Goal: Task Accomplishment & Management: Use online tool/utility

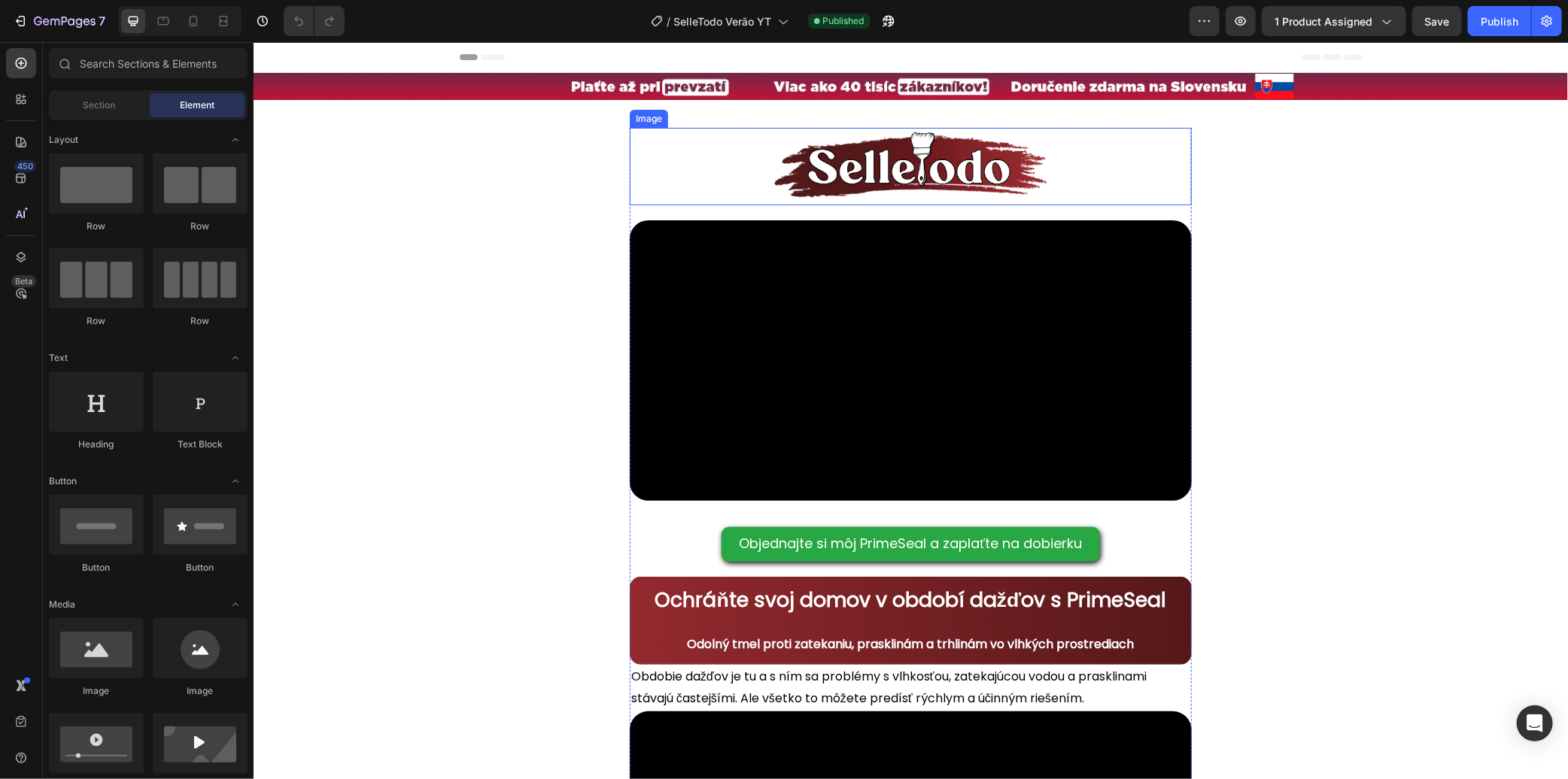
click at [994, 189] on img at bounding box center [910, 165] width 282 height 77
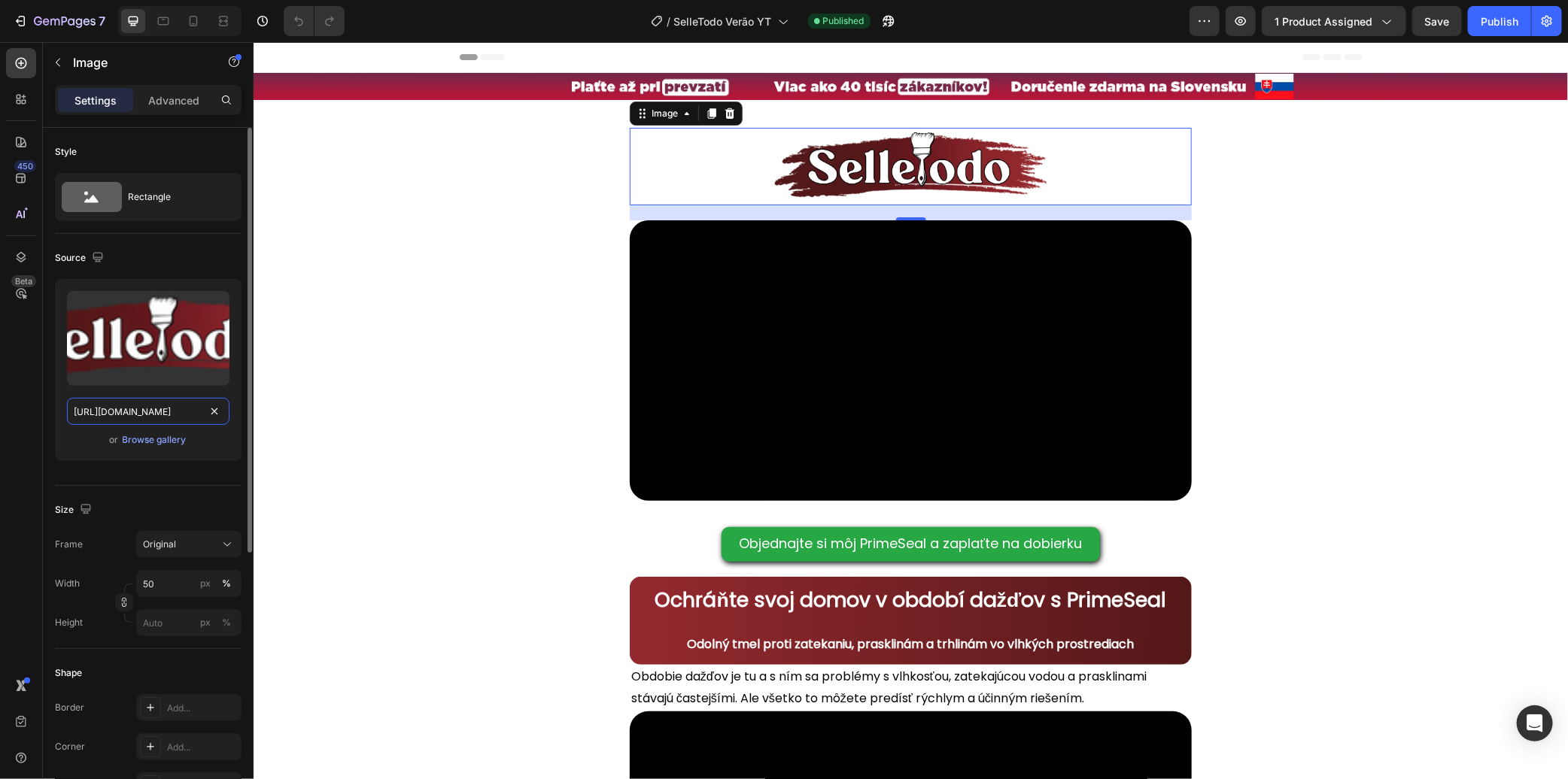
click at [185, 409] on input "[URL][DOMAIN_NAME]" at bounding box center [148, 411] width 162 height 27
paste input "781/8045/0560/files/Logo_preta-4.png?v=1756325865"
type input "[URL][DOMAIN_NAME]"
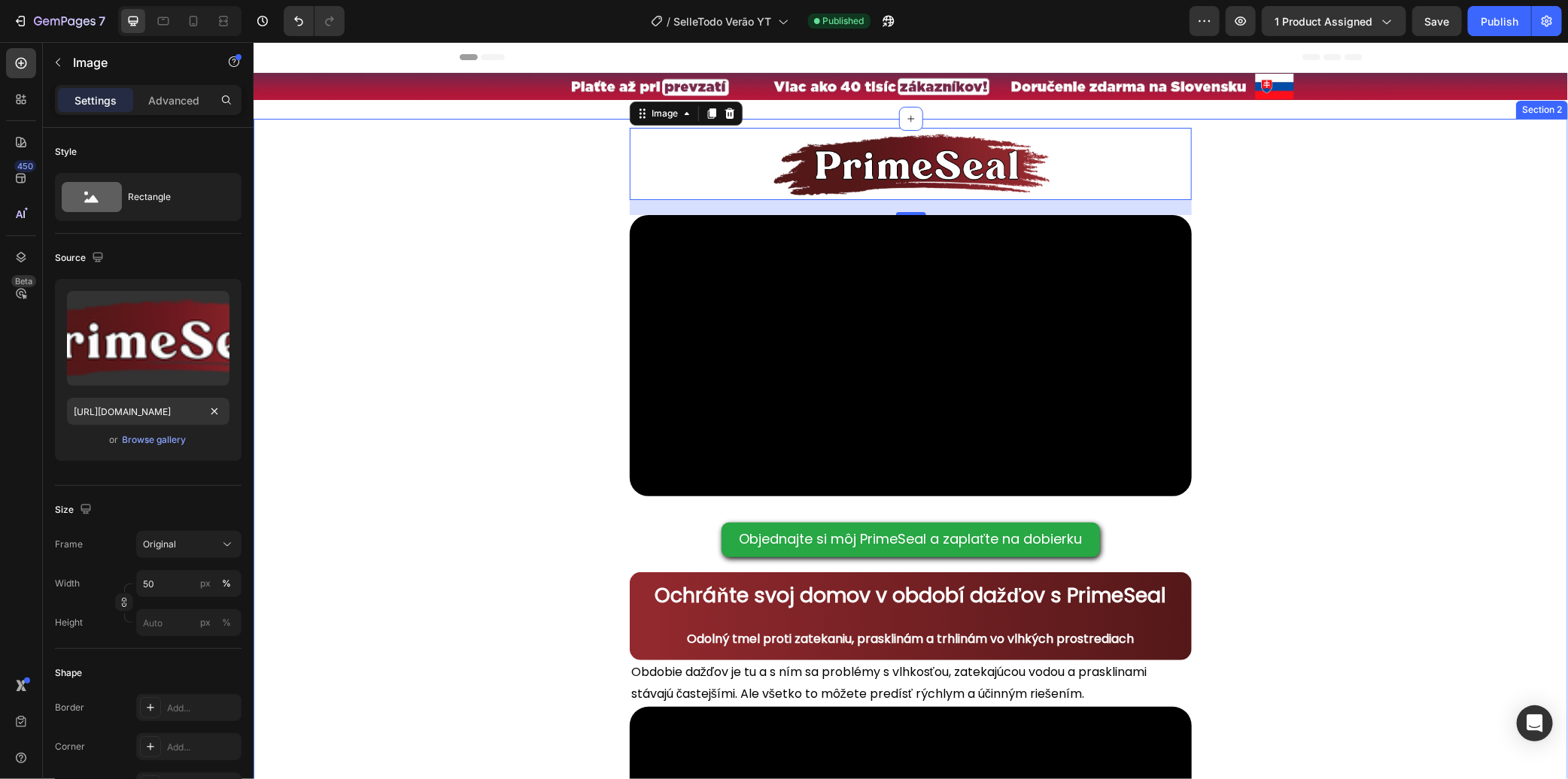
click at [490, 350] on div "Image 20 Video Objednajte si môj PrimeSeal a zaplaťte na dobierku [PERSON_NAME]…" at bounding box center [910, 735] width 1314 height 1235
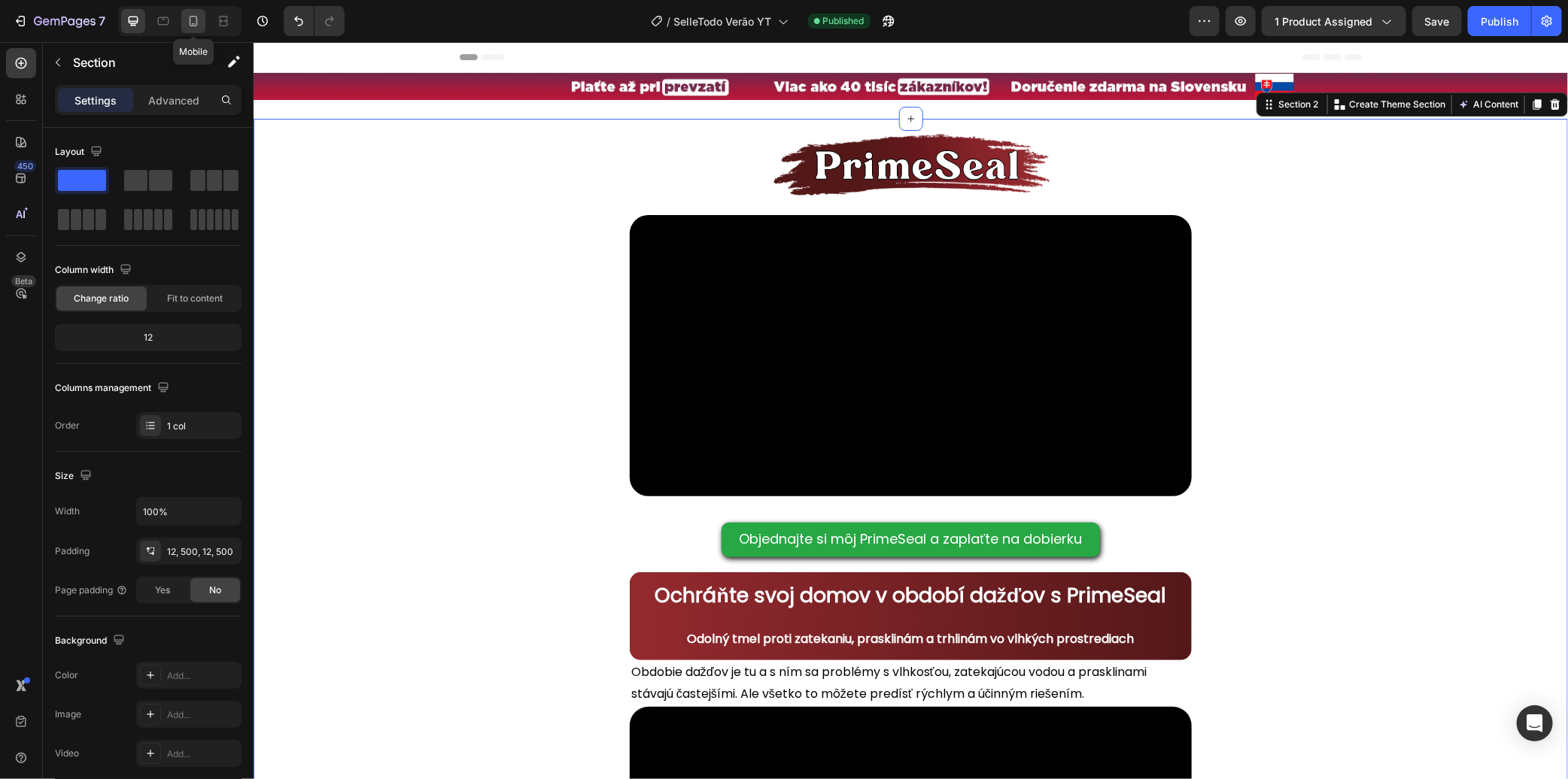
click at [199, 27] on icon at bounding box center [193, 21] width 15 height 15
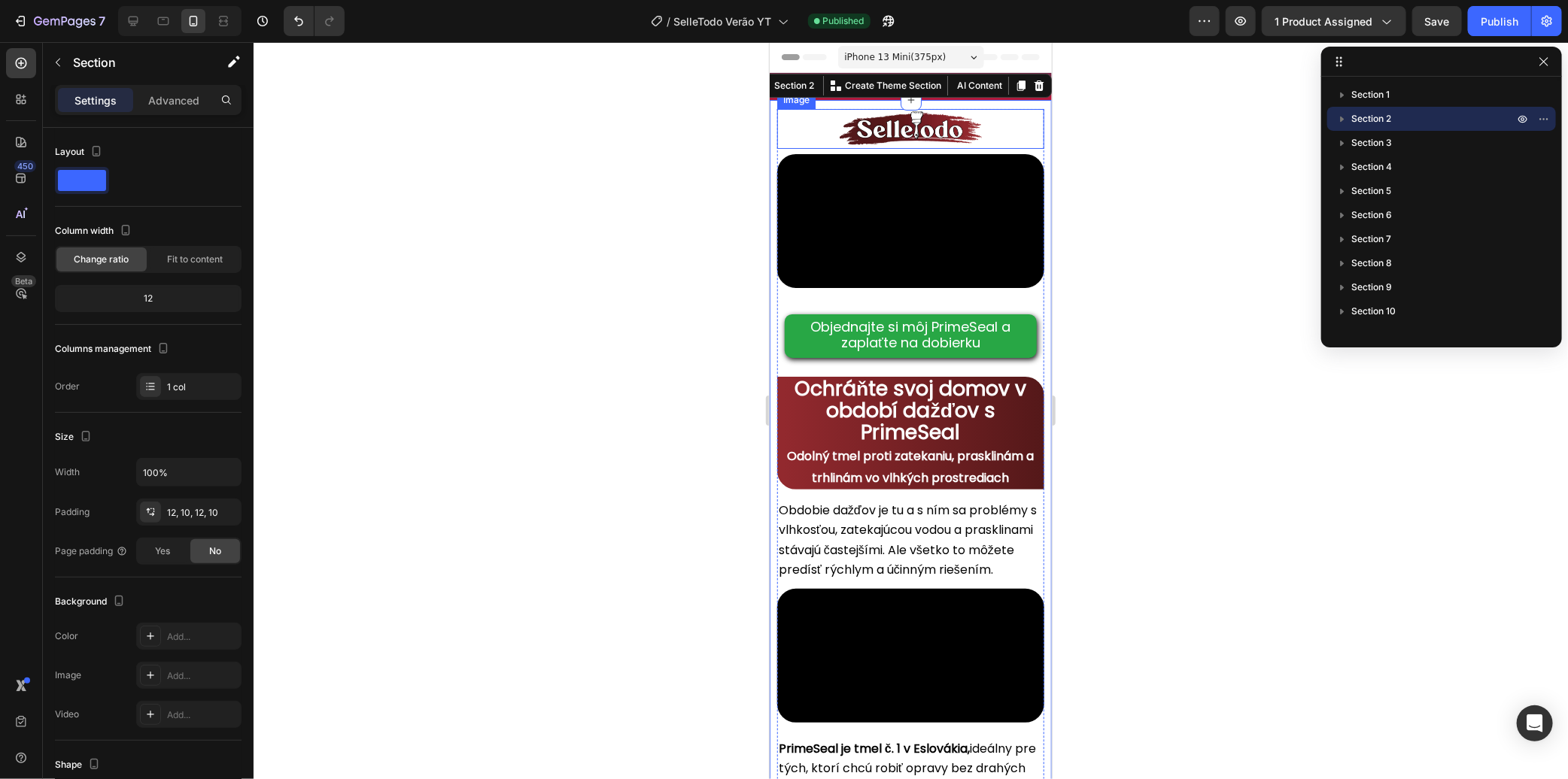
click at [867, 129] on img at bounding box center [909, 129] width 146 height 41
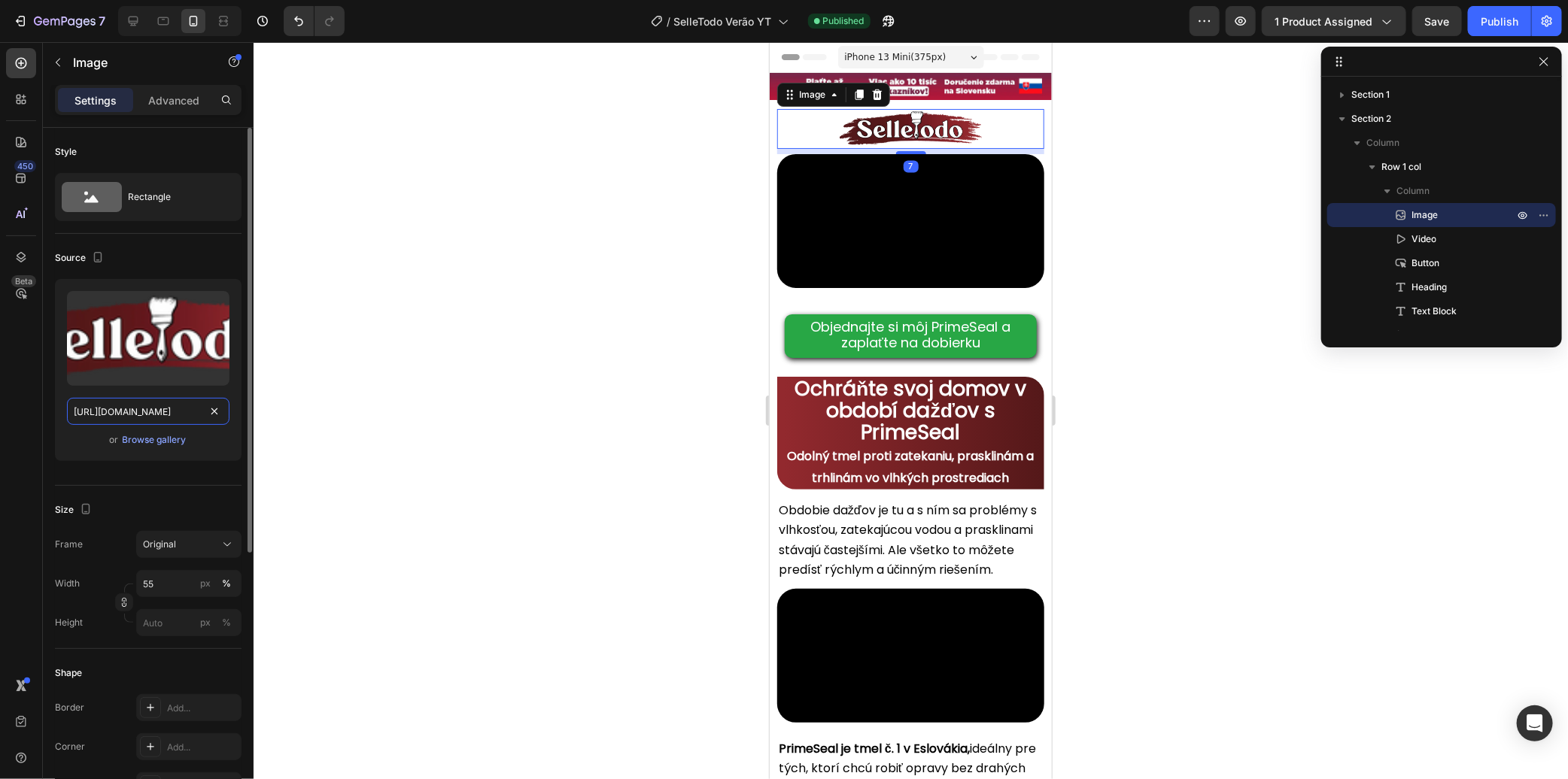
click at [170, 414] on input "[URL][DOMAIN_NAME]" at bounding box center [148, 411] width 162 height 27
paste input "781/8045/0560/files/Logo_preta-4.png?v=1756325865"
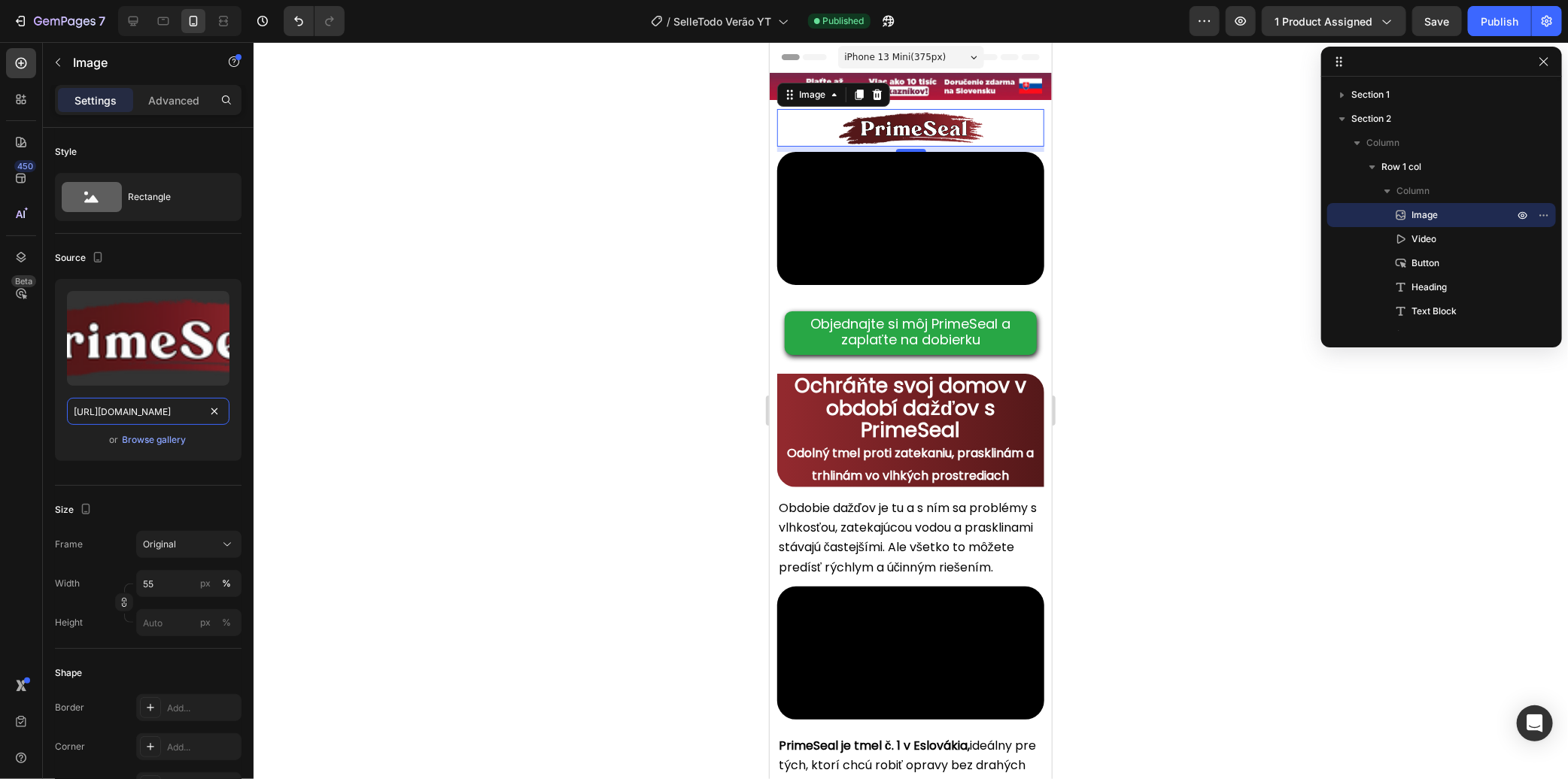
type input "[URL][DOMAIN_NAME]"
click at [550, 259] on div at bounding box center [911, 410] width 1314 height 737
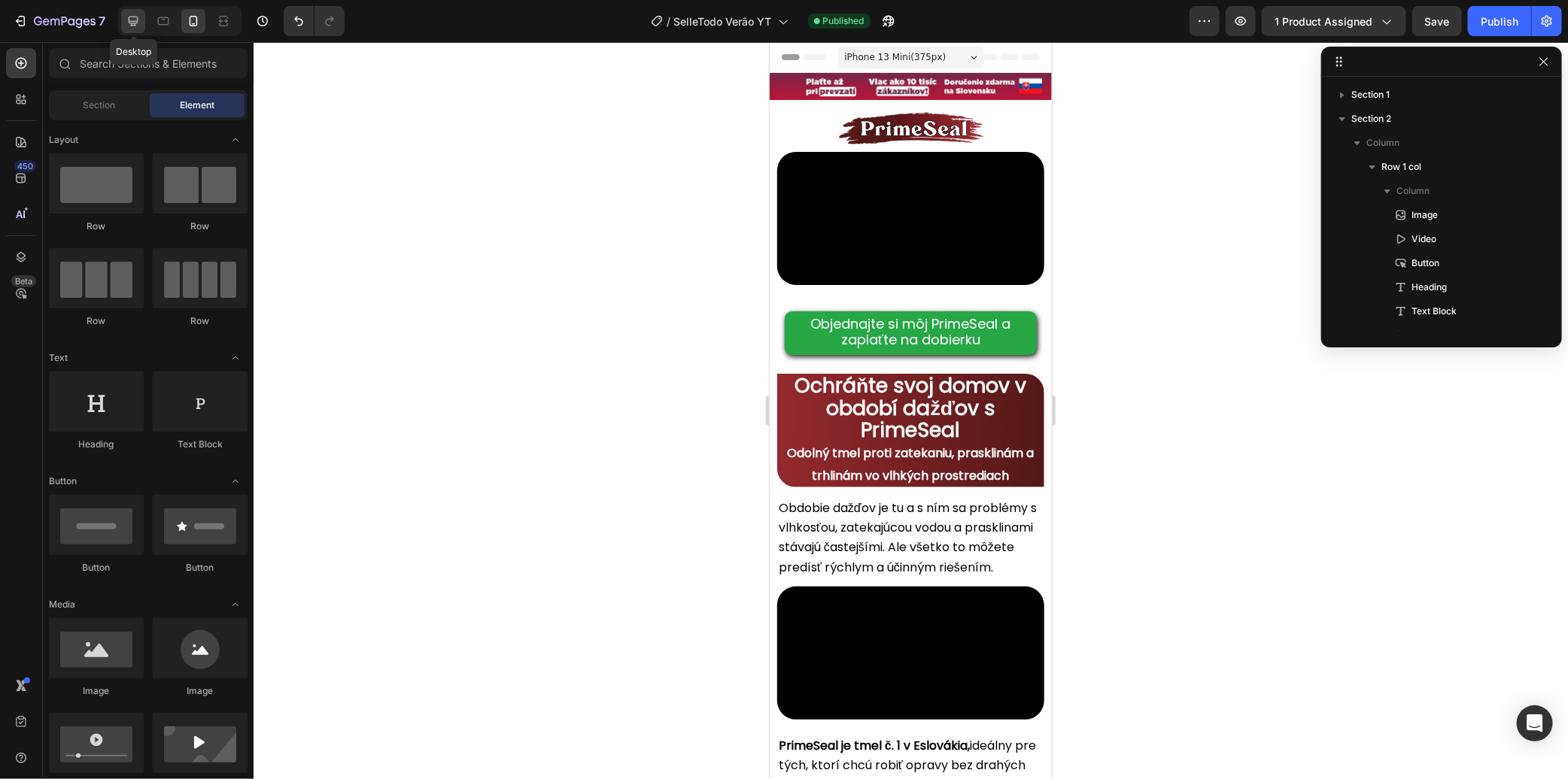
click at [136, 20] on icon at bounding box center [133, 21] width 9 height 9
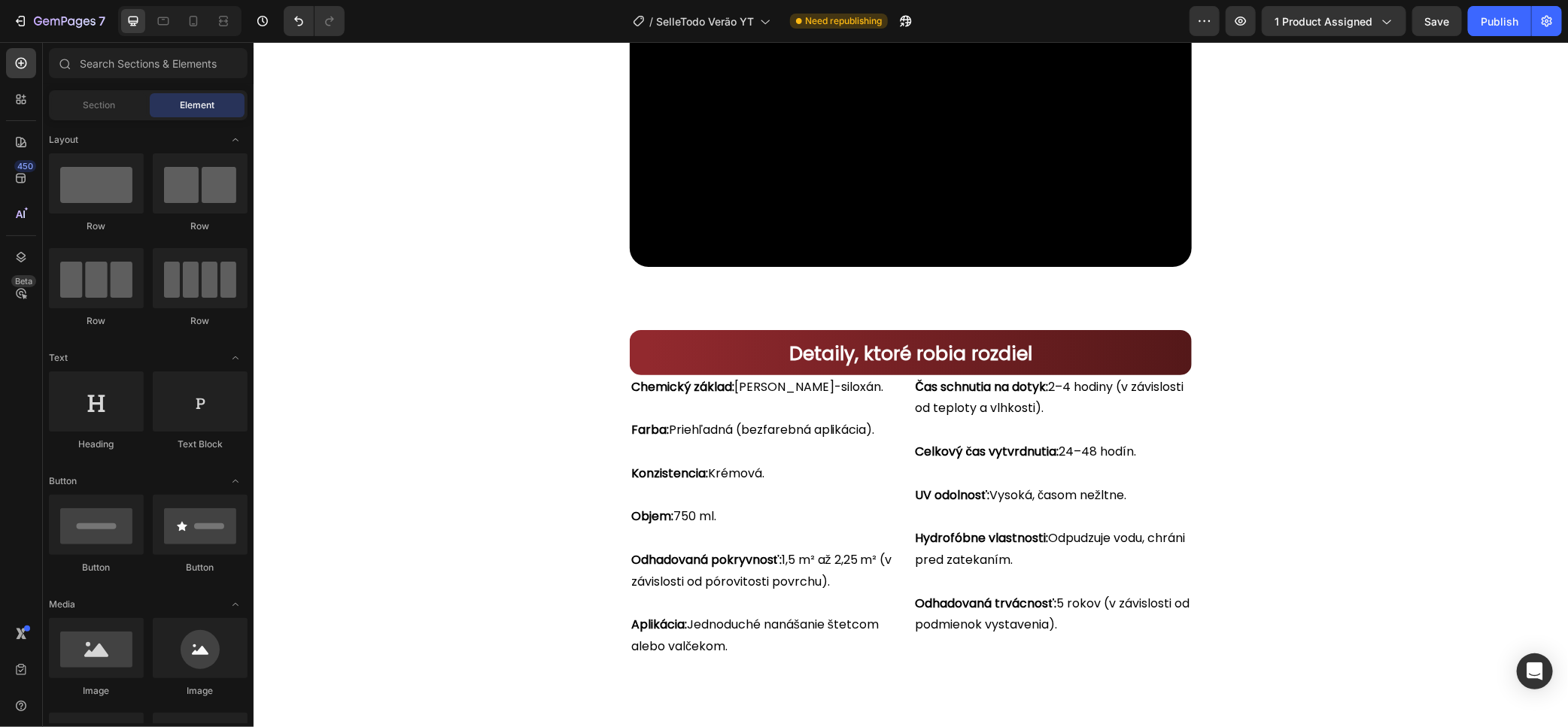
scroll to position [13955, 0]
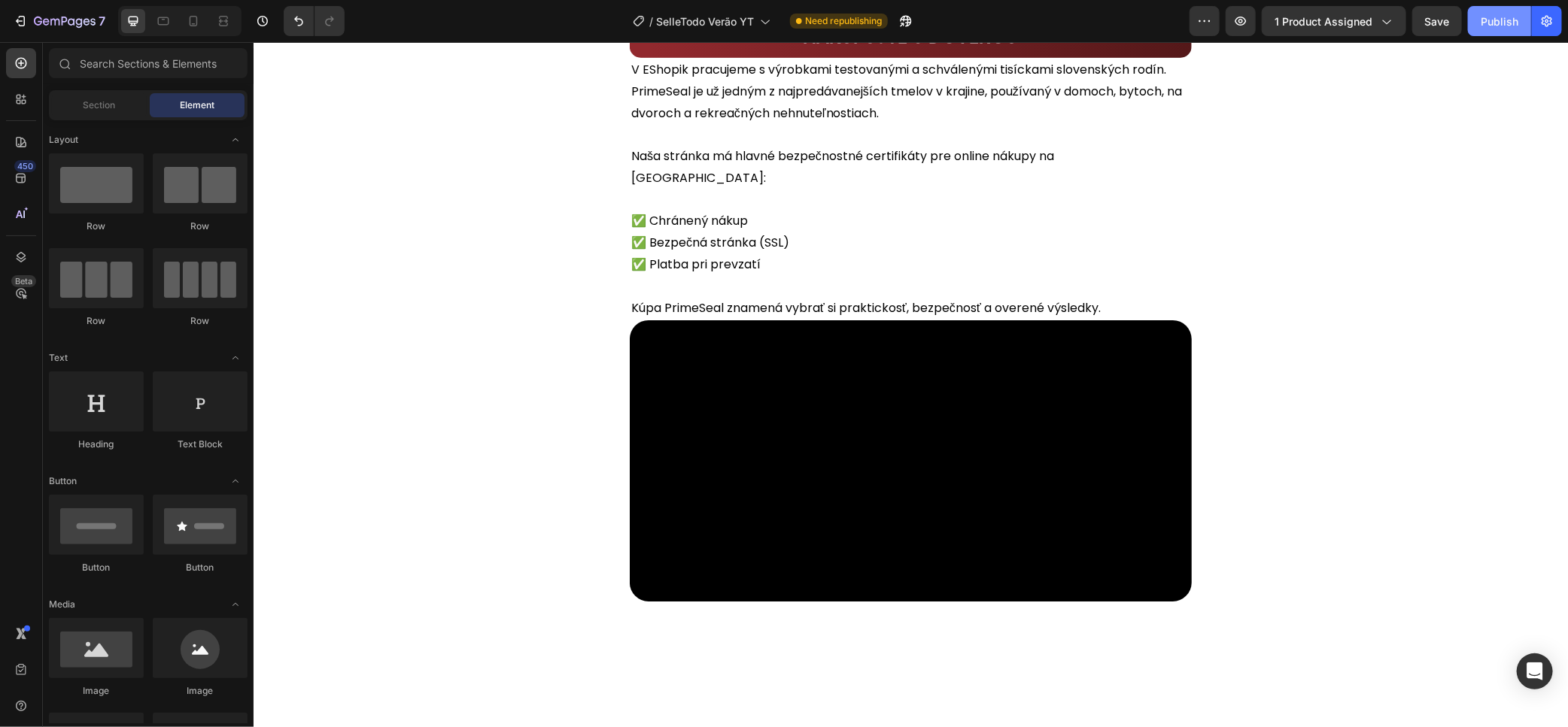
click at [1509, 18] on div "Publish" at bounding box center [1499, 21] width 37 height 16
click at [887, 22] on icon "button" at bounding box center [885, 24] width 4 height 4
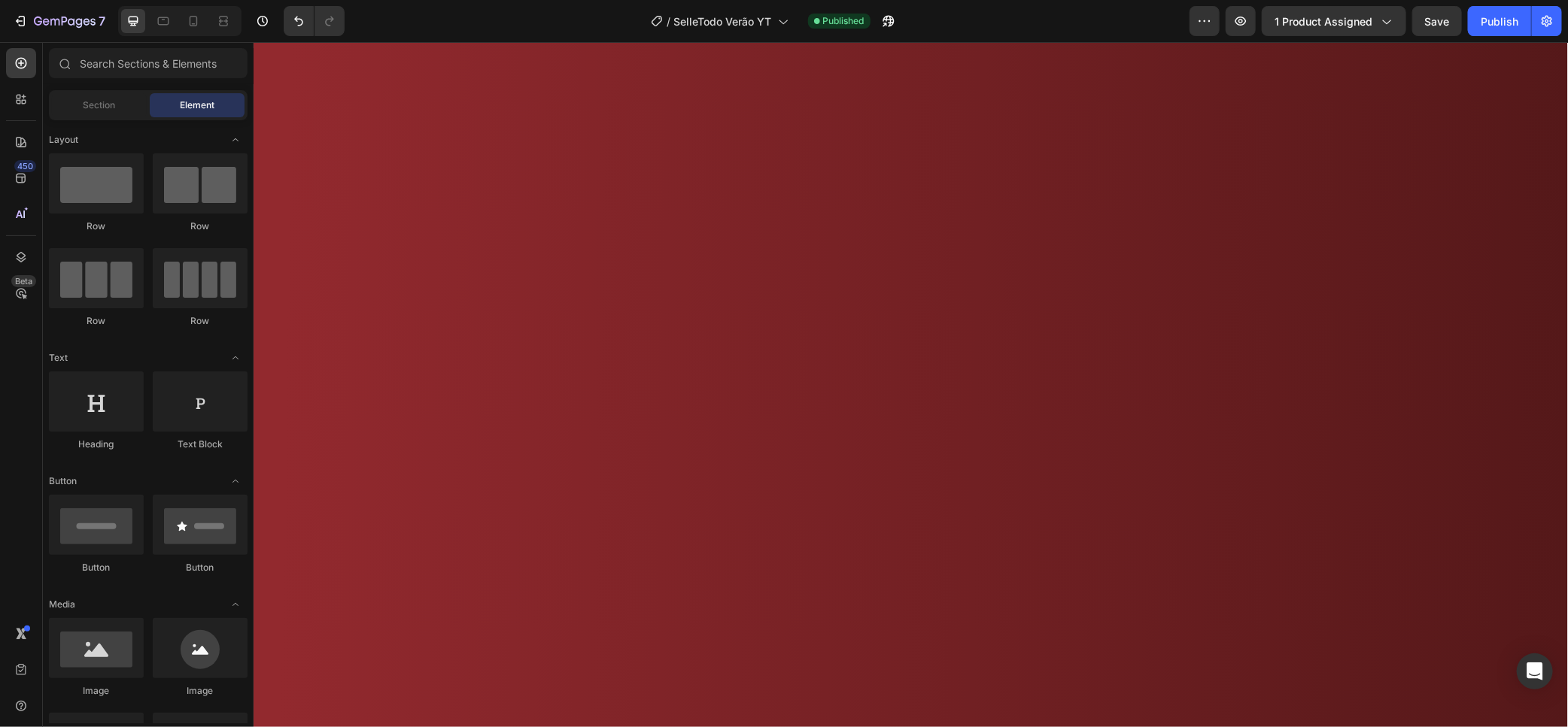
scroll to position [6267, 0]
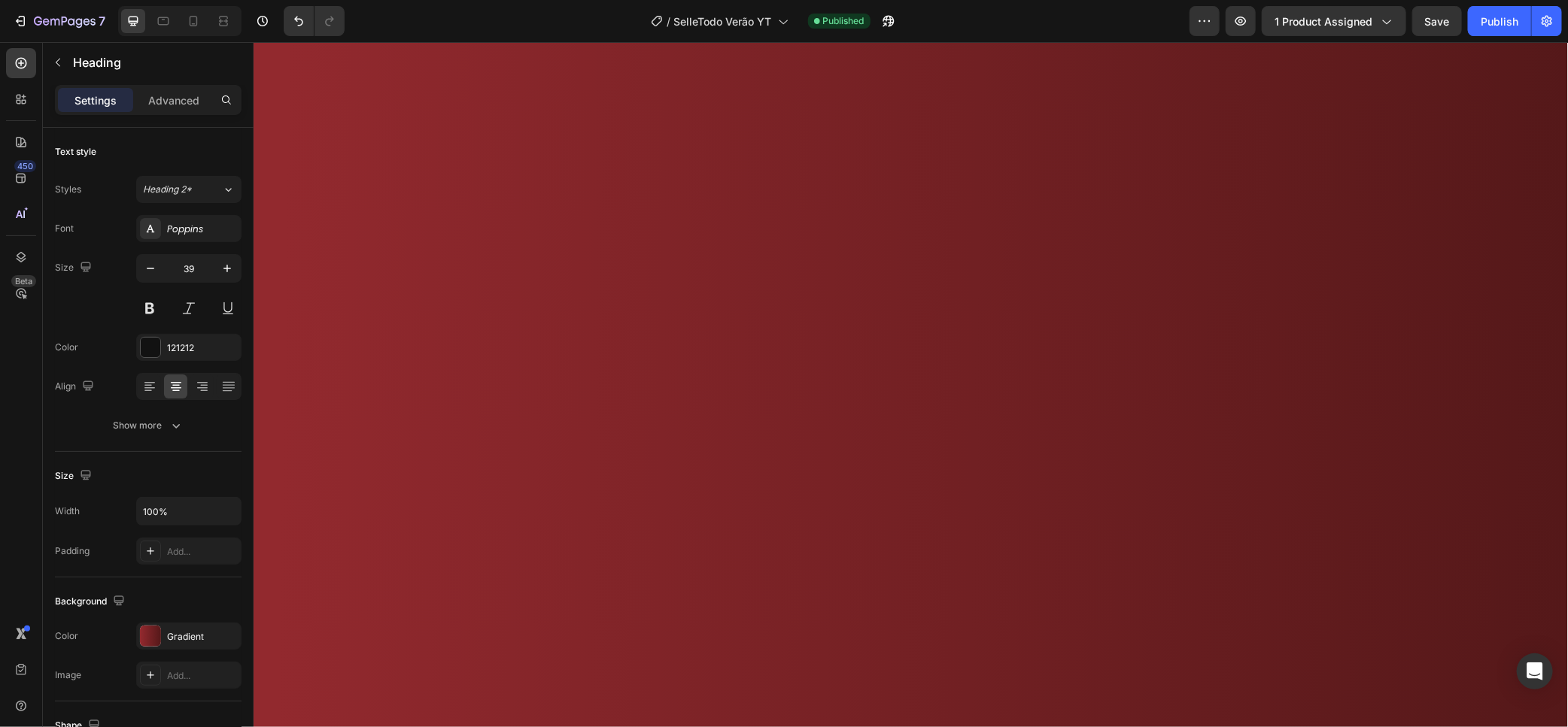
drag, startPoint x: 1139, startPoint y: 240, endPoint x: 1045, endPoint y: 243, distance: 94.0
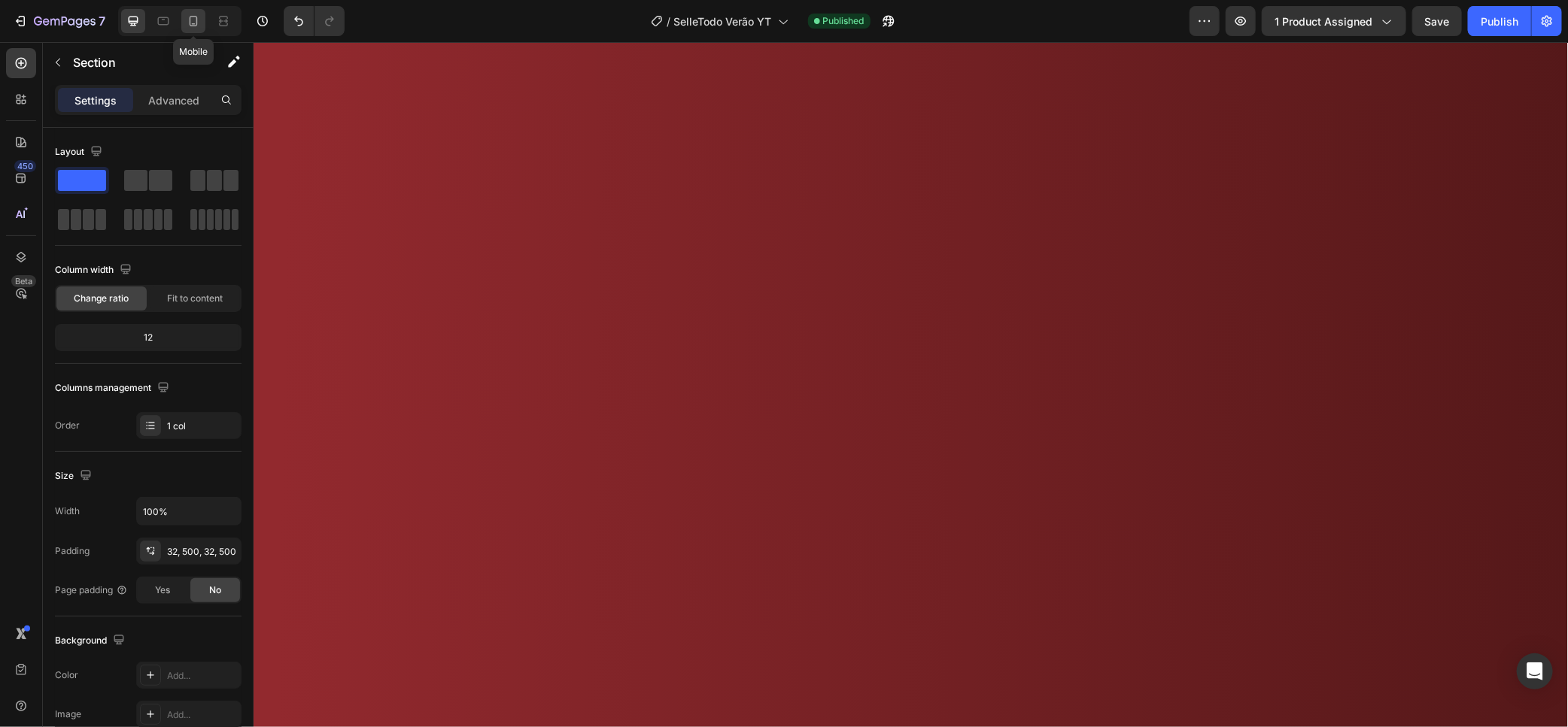
click at [186, 16] on icon at bounding box center [193, 21] width 15 height 15
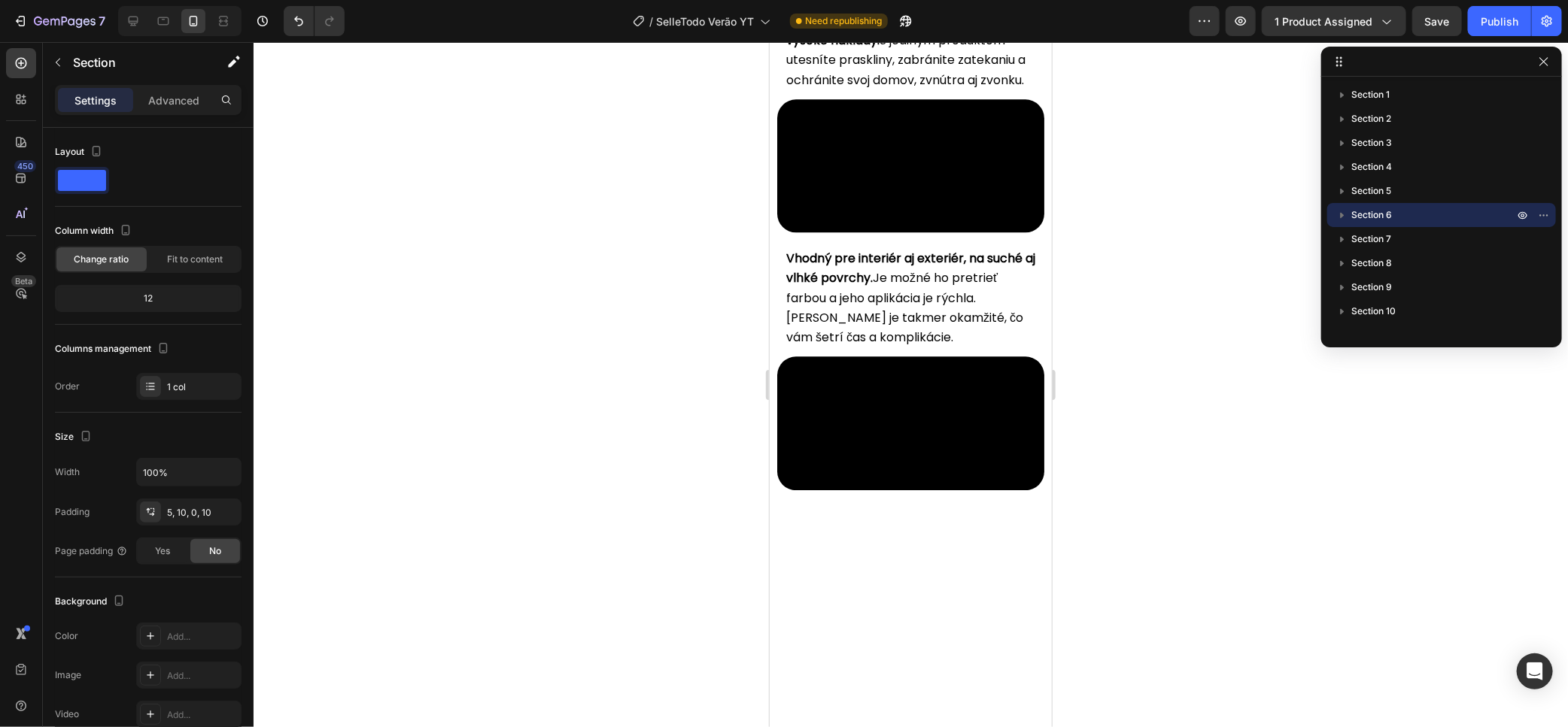
scroll to position [5877, 0]
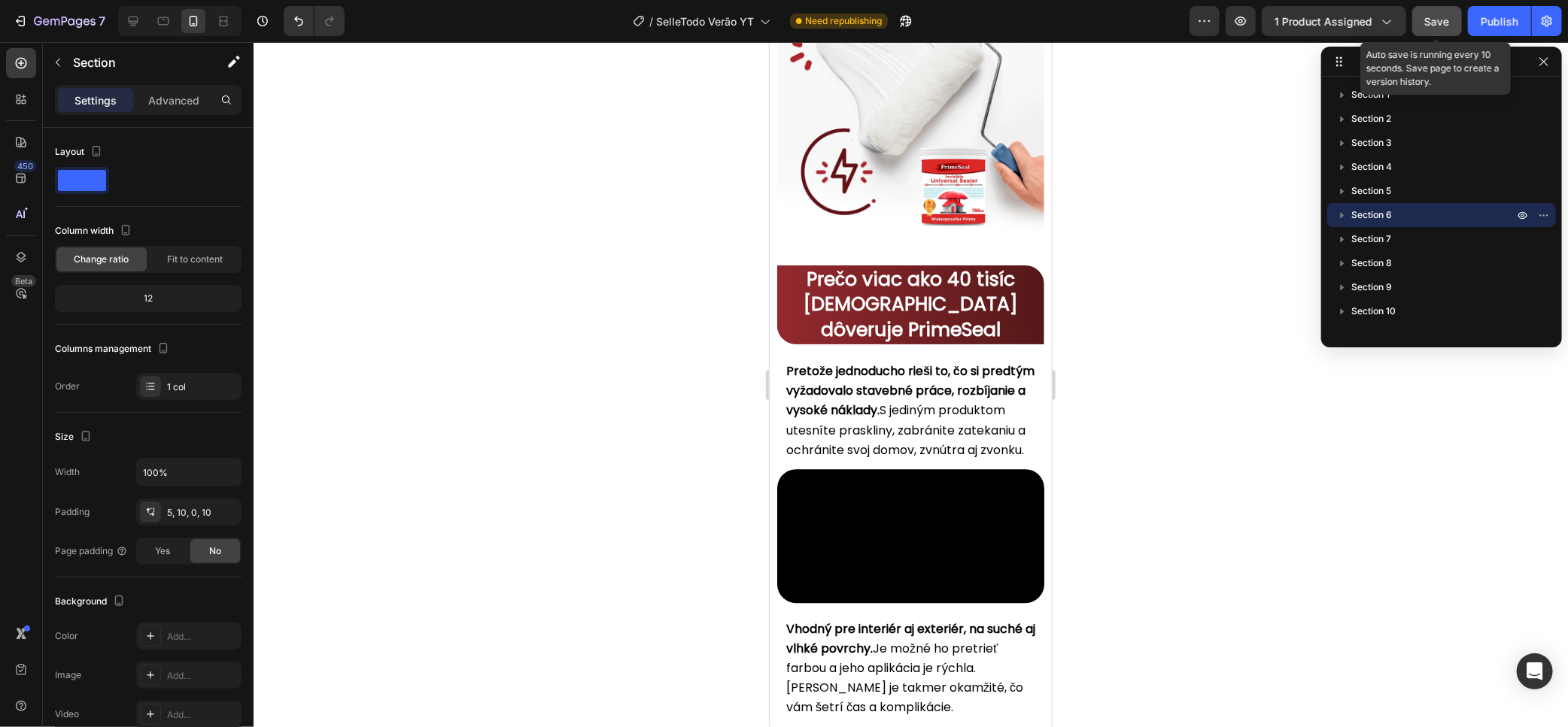
click at [1451, 25] on button "Save" at bounding box center [1437, 21] width 49 height 30
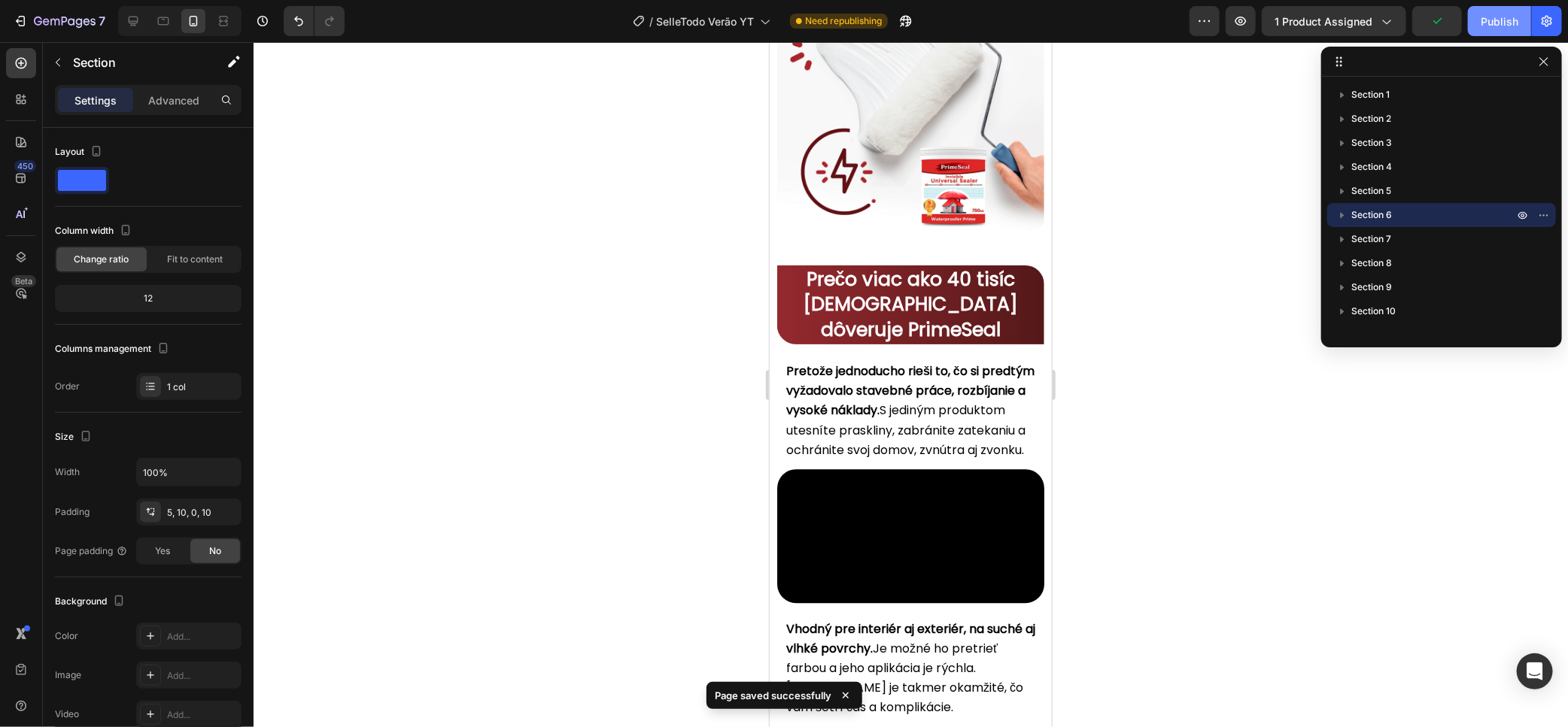
click at [1506, 25] on div "Publish" at bounding box center [1499, 21] width 37 height 16
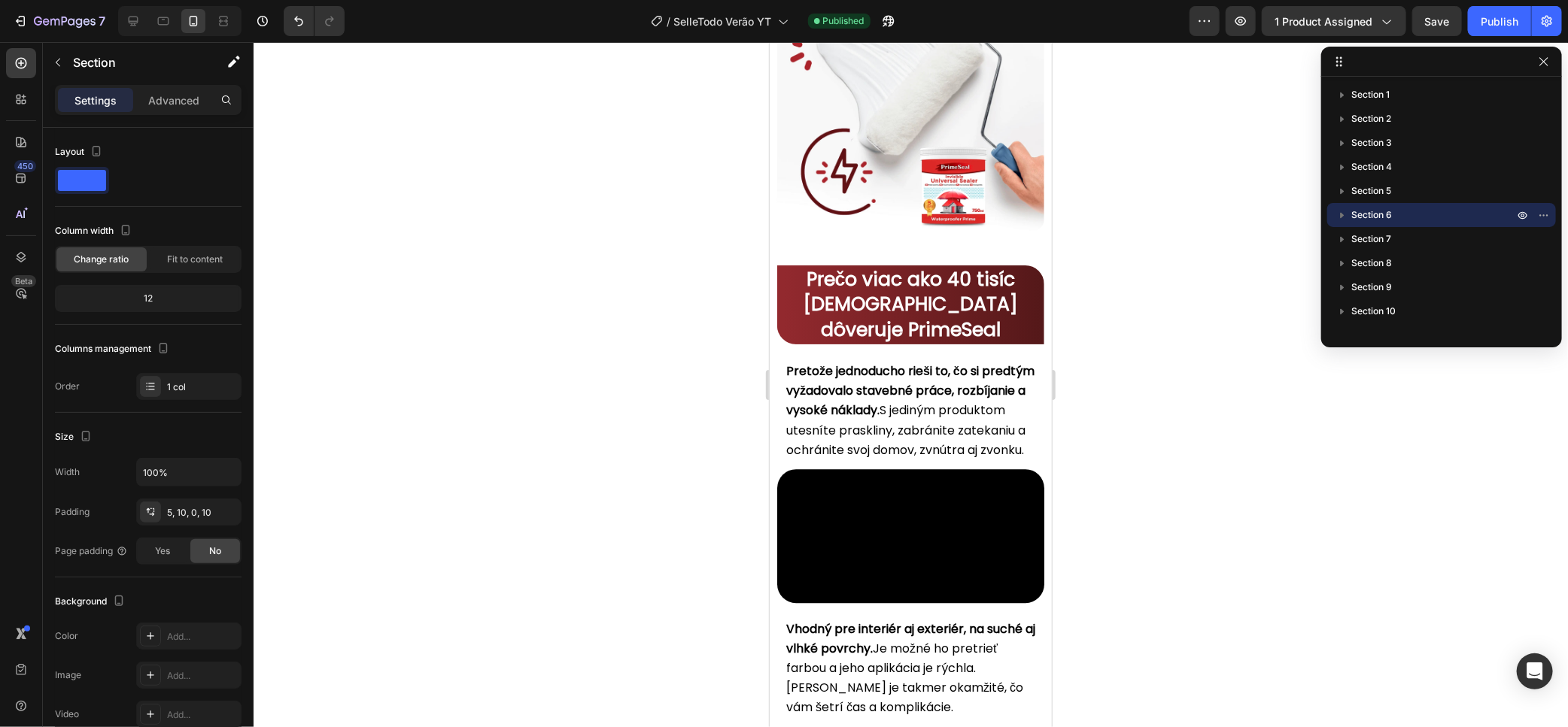
click at [633, 117] on div at bounding box center [911, 384] width 1314 height 685
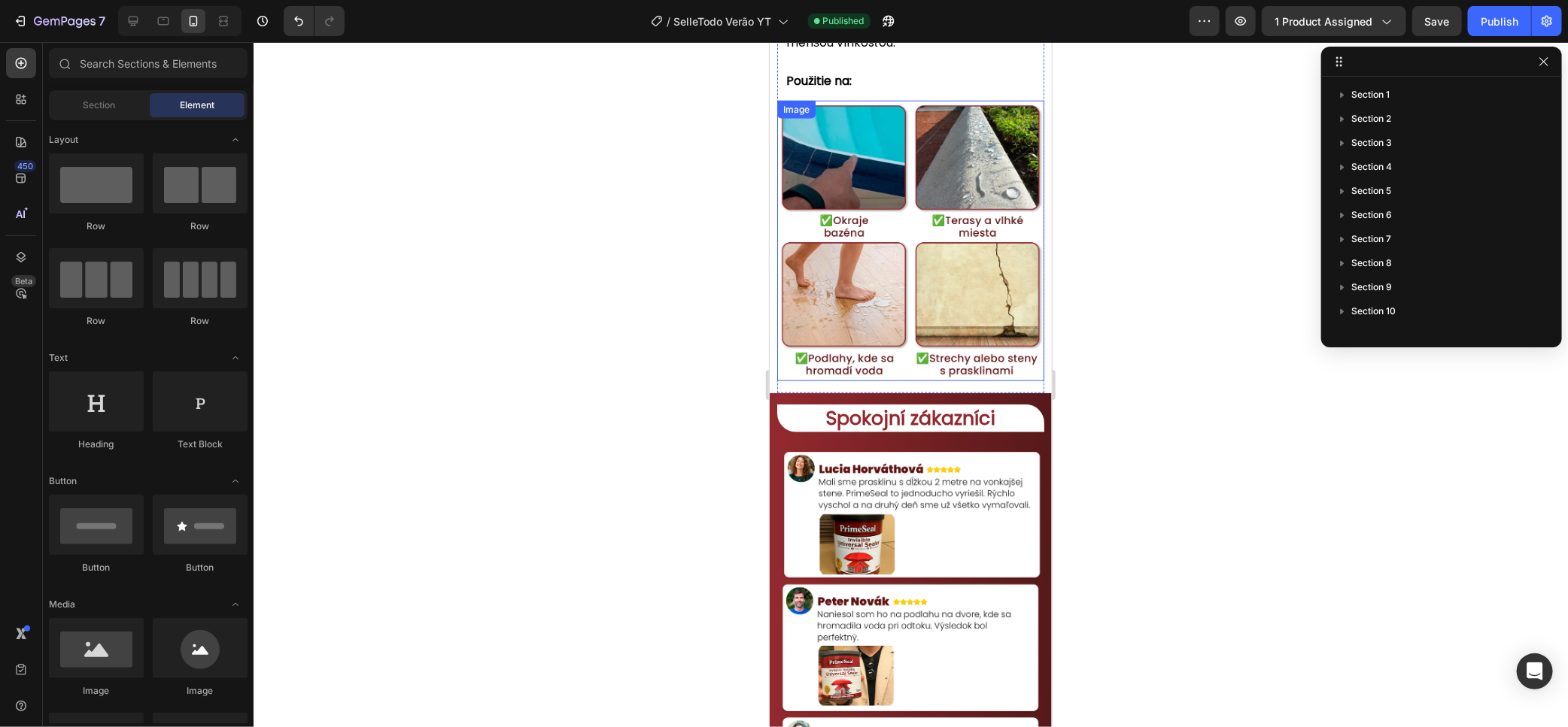
scroll to position [4289, 0]
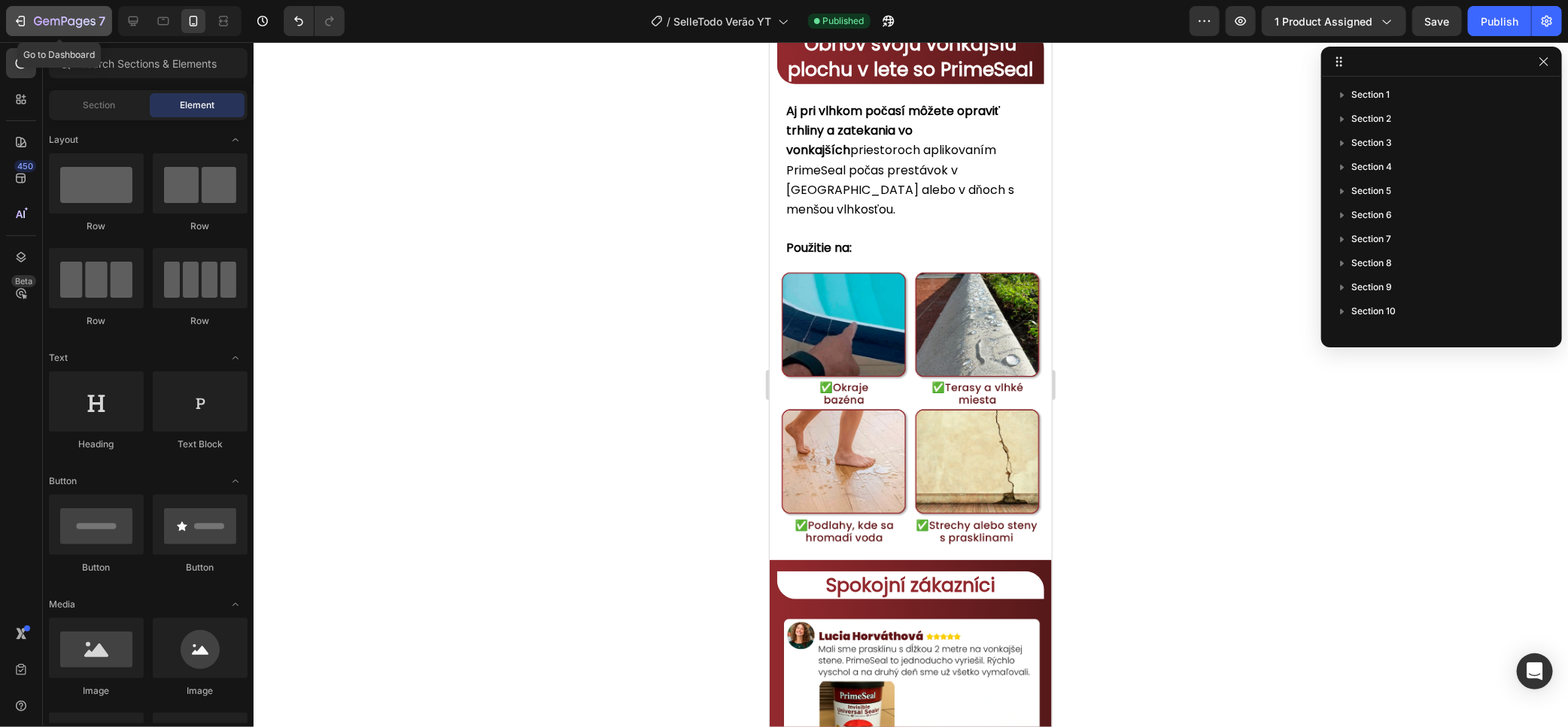
click at [15, 18] on icon "button" at bounding box center [21, 21] width 15 height 15
